Goal: Task Accomplishment & Management: Manage account settings

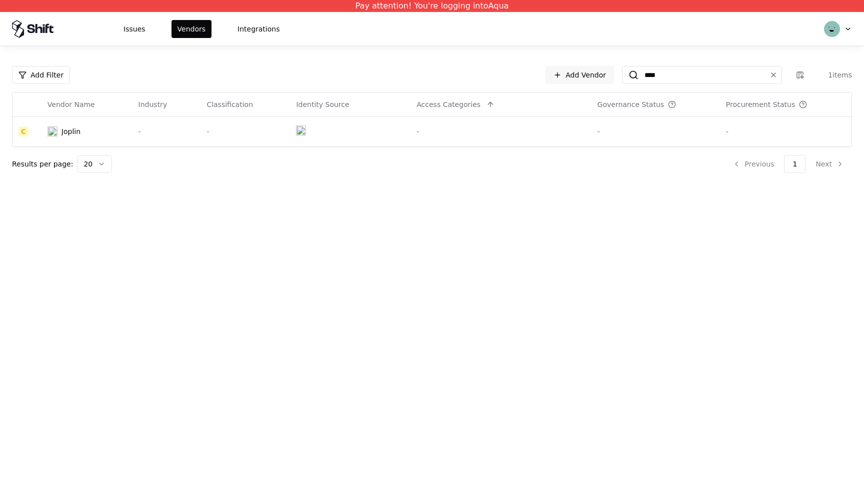
click at [830, 30] on html "Pay attention! You're logging into Aqua Issues Vendors Integrations Add Filter …" at bounding box center [432, 248] width 864 height 496
click at [778, 79] on div "Log out" at bounding box center [795, 78] width 107 height 20
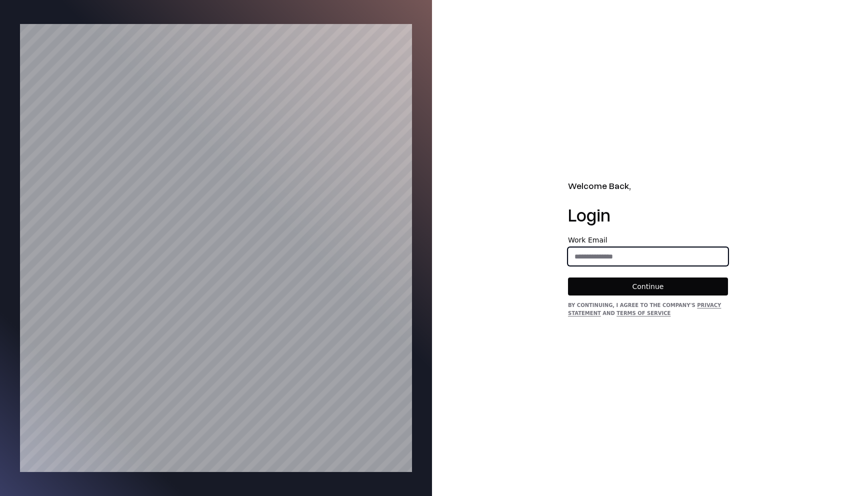
click at [599, 253] on input "email" at bounding box center [647, 256] width 159 height 18
type input "**********"
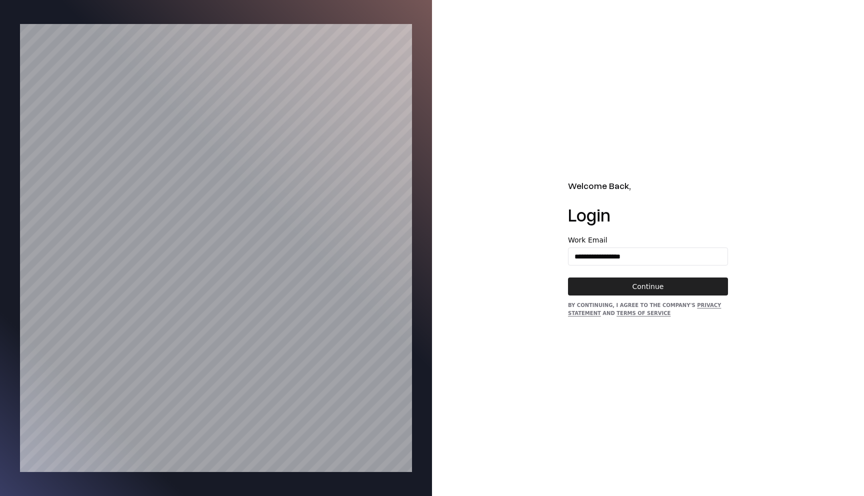
click at [627, 279] on button "Continue" at bounding box center [648, 286] width 160 height 18
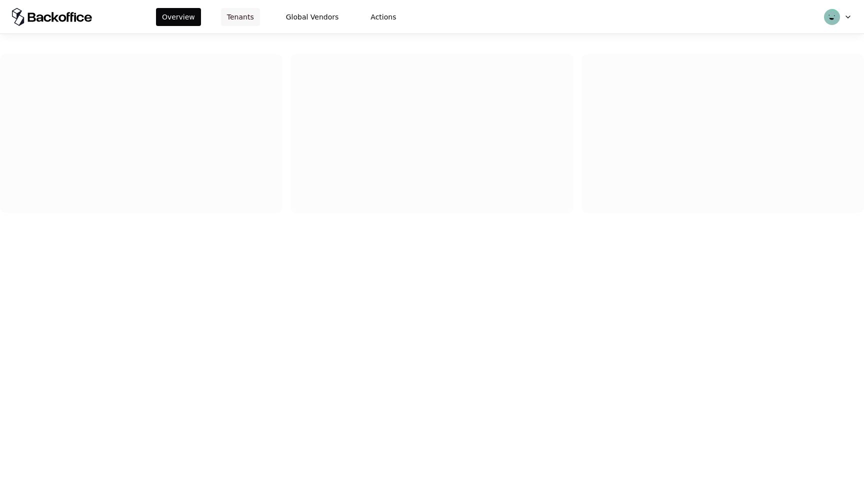
click at [243, 9] on button "Tenants" at bounding box center [240, 17] width 39 height 18
click at [239, 20] on button "Tenants" at bounding box center [240, 17] width 39 height 18
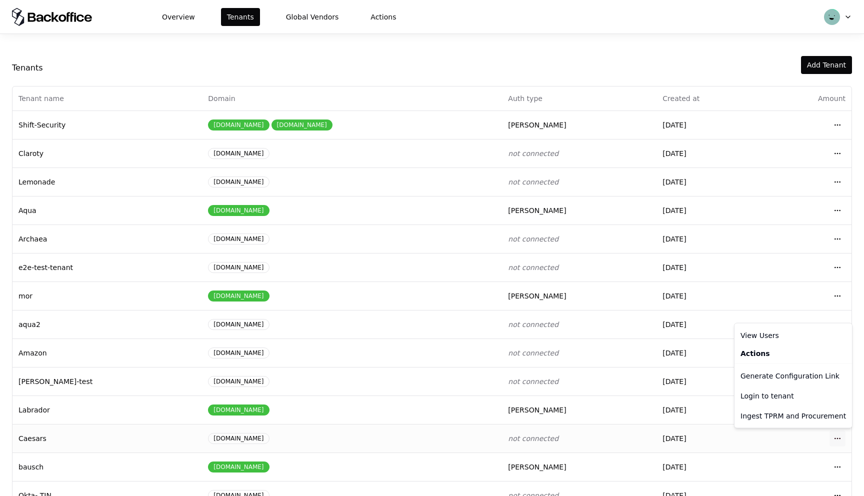
click at [830, 439] on html "Overview Tenants Global Vendors Actions Tenants Add Tenant Tenant name Domain A…" at bounding box center [432, 248] width 864 height 496
click at [783, 396] on div "Login to tenant" at bounding box center [792, 396] width 113 height 20
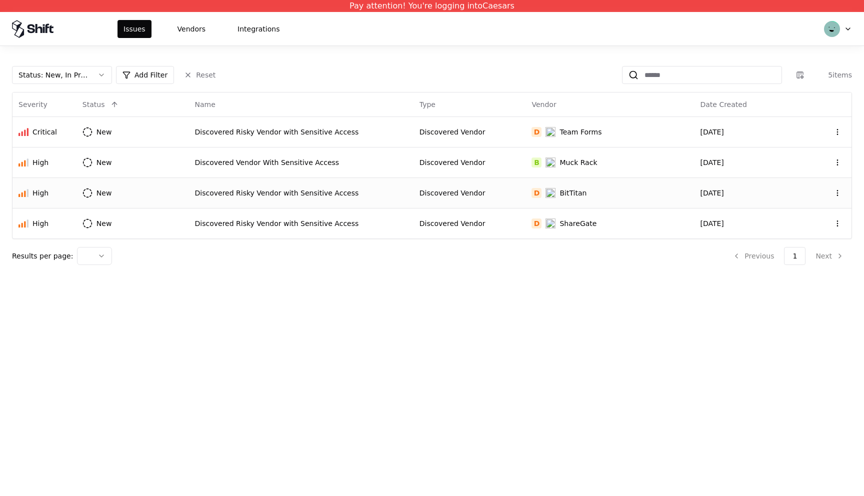
click at [222, 195] on div "Discovered Risky Vendor with Sensitive Access" at bounding box center [301, 193] width 212 height 10
click at [231, 193] on div "Discovered Risky Vendor with Sensitive Access" at bounding box center [301, 193] width 212 height 10
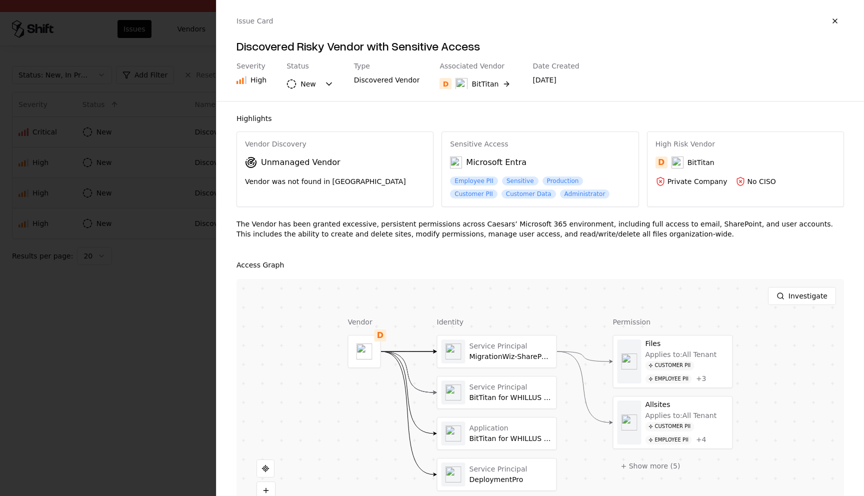
click at [461, 71] on div "Associated Vendor D BitTitan" at bounding box center [475, 75] width 73 height 27
click at [464, 80] on div "BitTitan" at bounding box center [476, 84] width 43 height 12
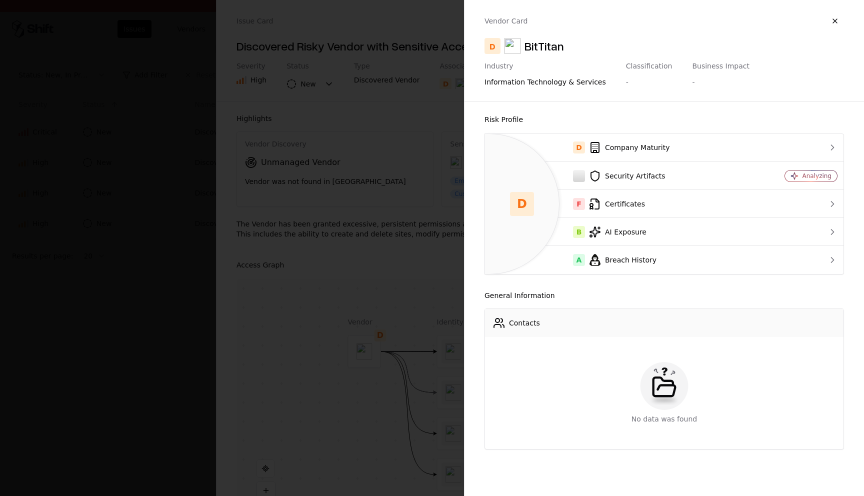
click at [345, 187] on div at bounding box center [432, 248] width 864 height 496
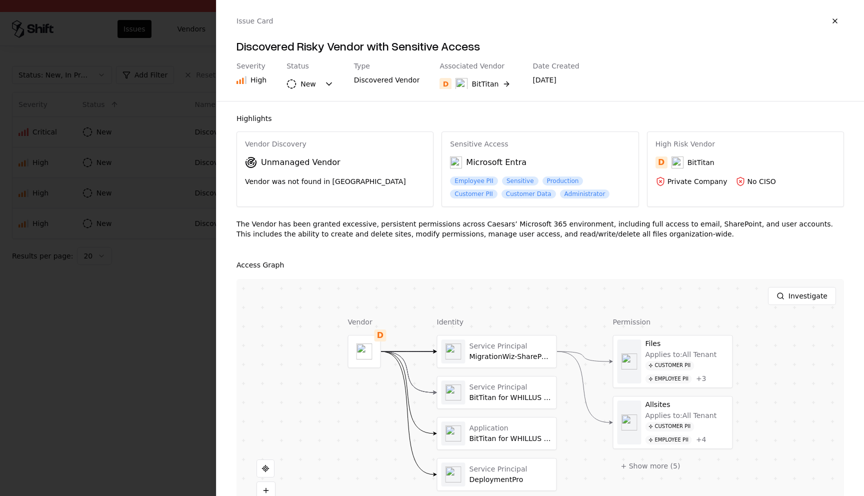
scroll to position [45, 0]
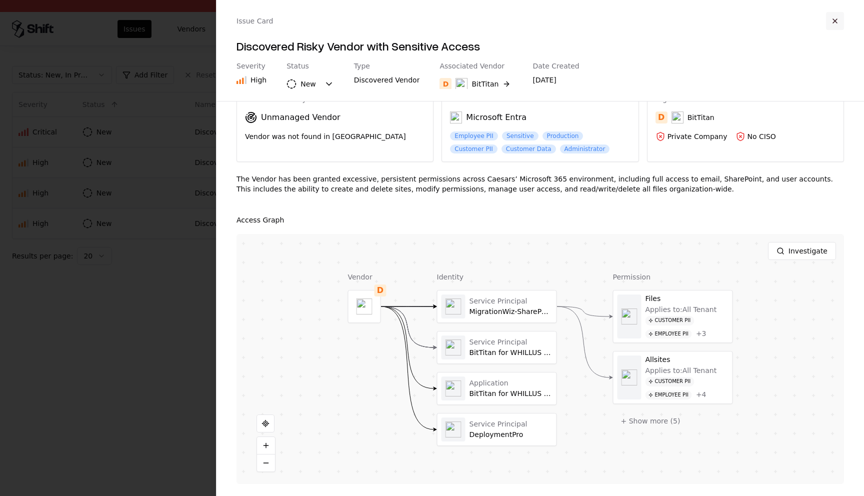
click at [841, 16] on button "button" at bounding box center [835, 21] width 18 height 18
